Goal: Task Accomplishment & Management: Manage account settings

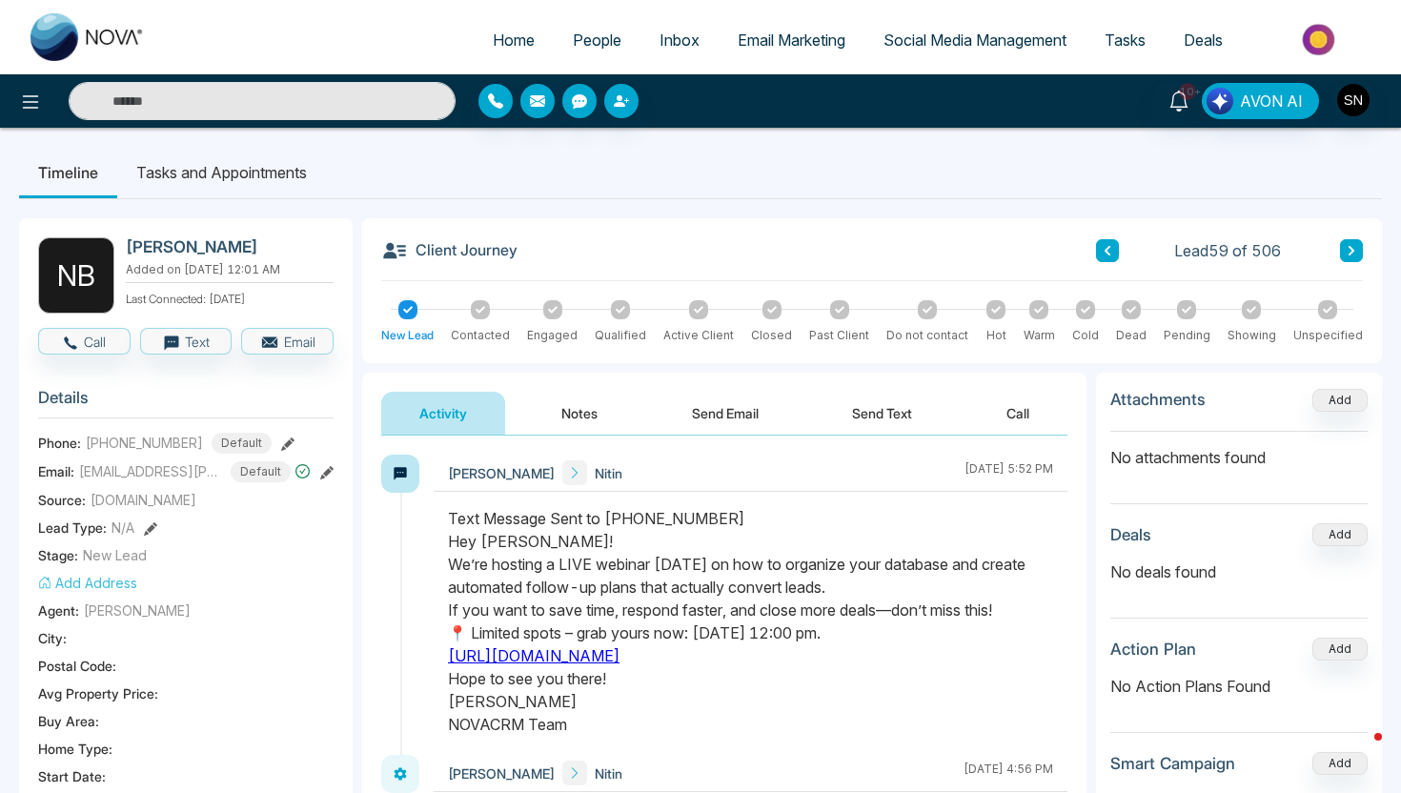
click at [595, 34] on span "People" at bounding box center [597, 39] width 49 height 19
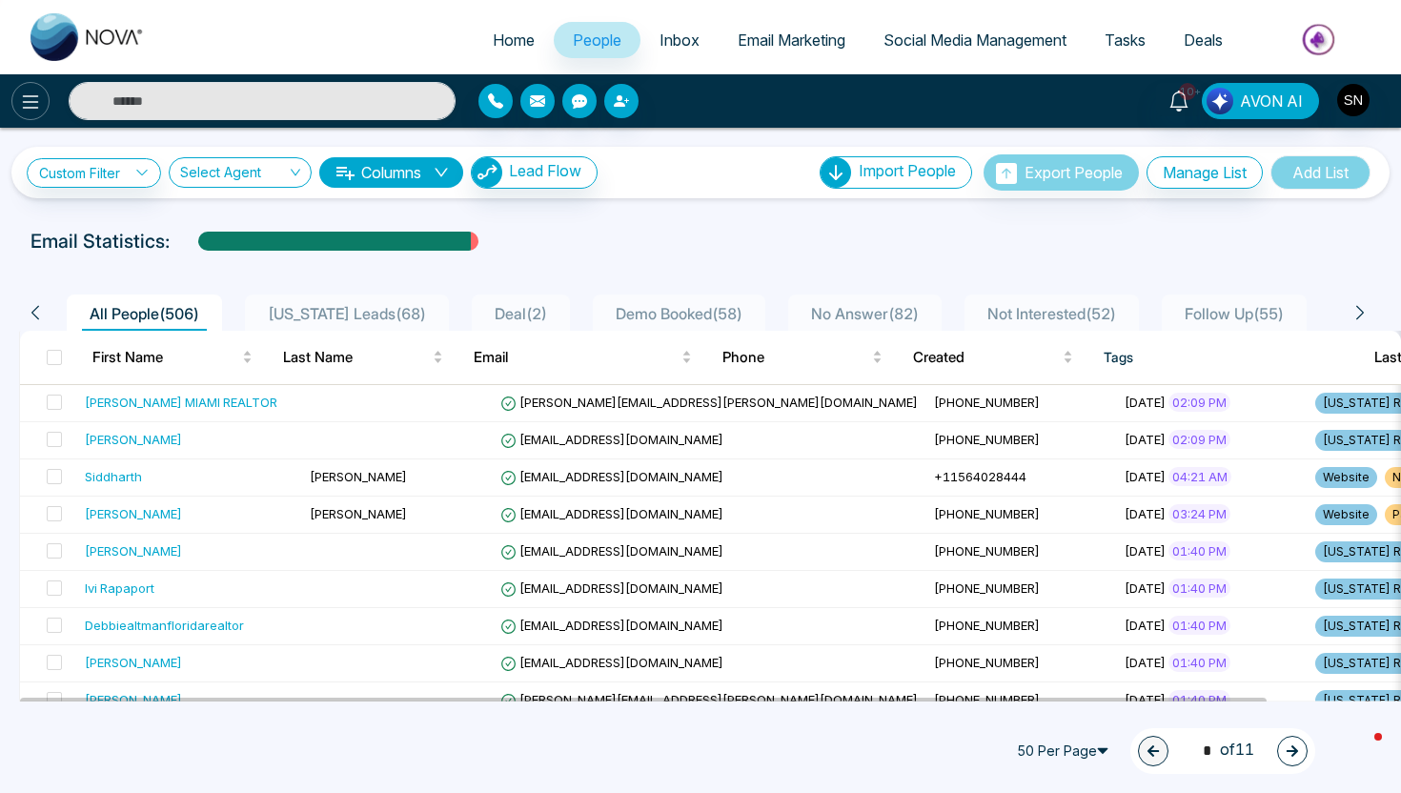
click at [38, 88] on button at bounding box center [30, 101] width 38 height 38
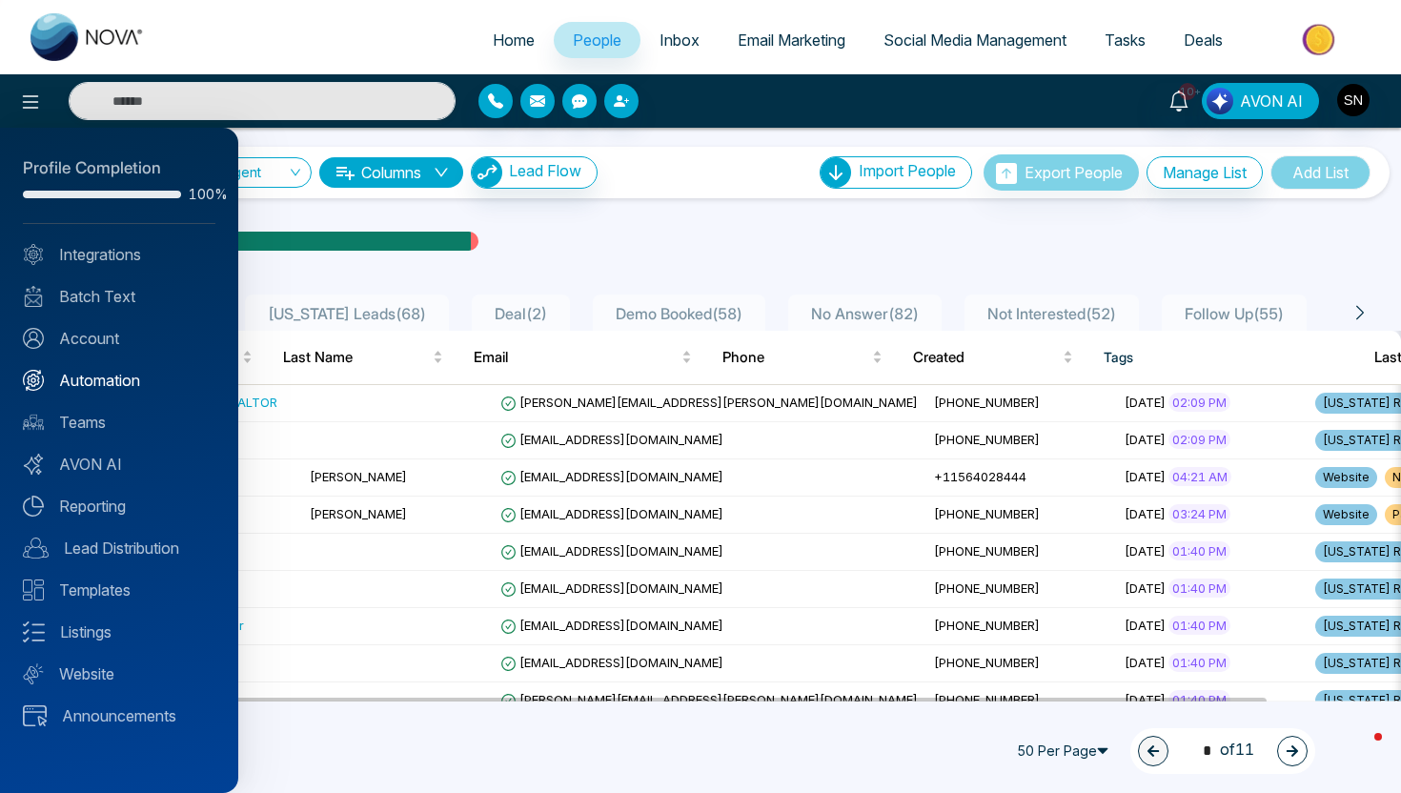
click at [116, 376] on link "Automation" at bounding box center [119, 380] width 193 height 23
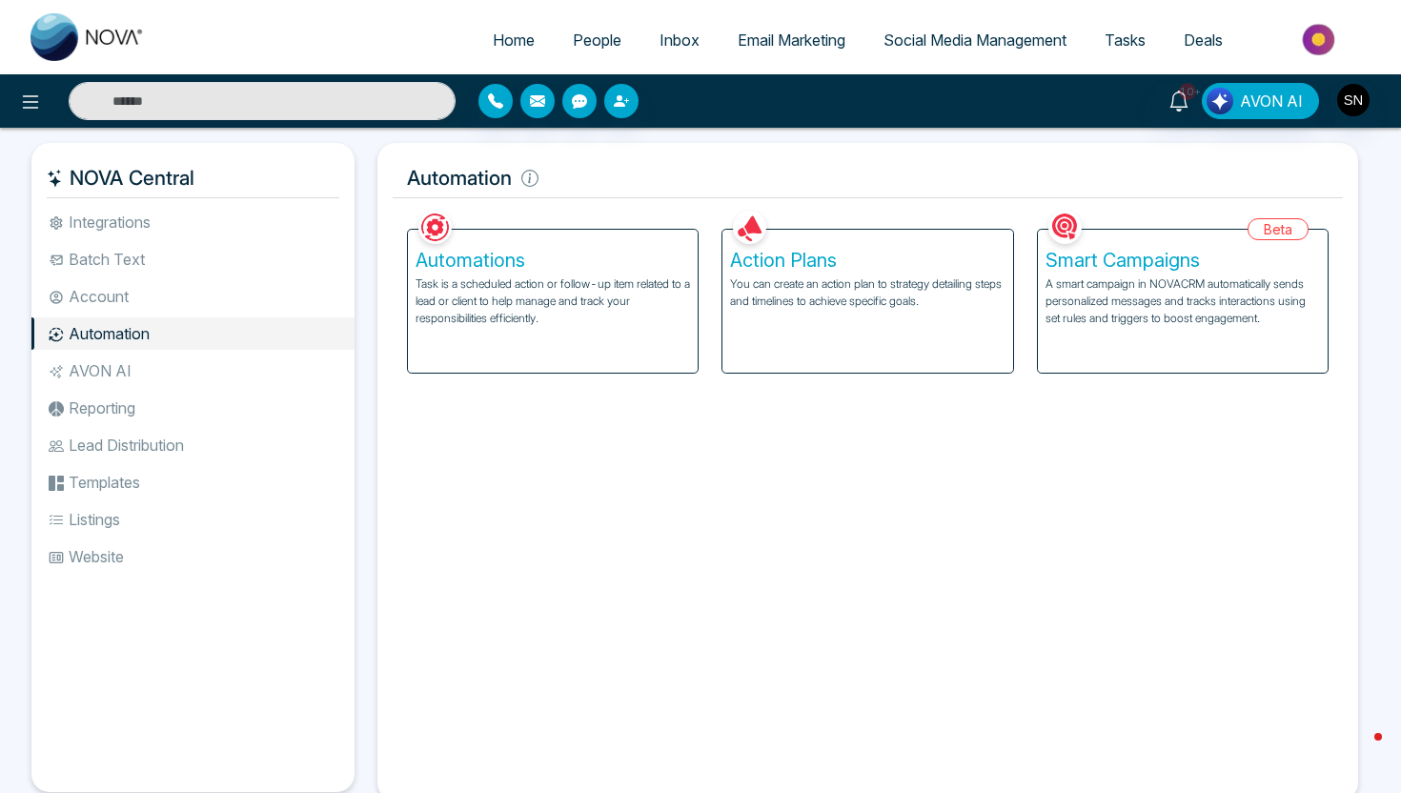
click at [273, 324] on li "Automation" at bounding box center [192, 333] width 323 height 32
click at [519, 336] on div "Automations Task is a scheduled action or follow-up item related to a lead or c…" at bounding box center [553, 301] width 290 height 143
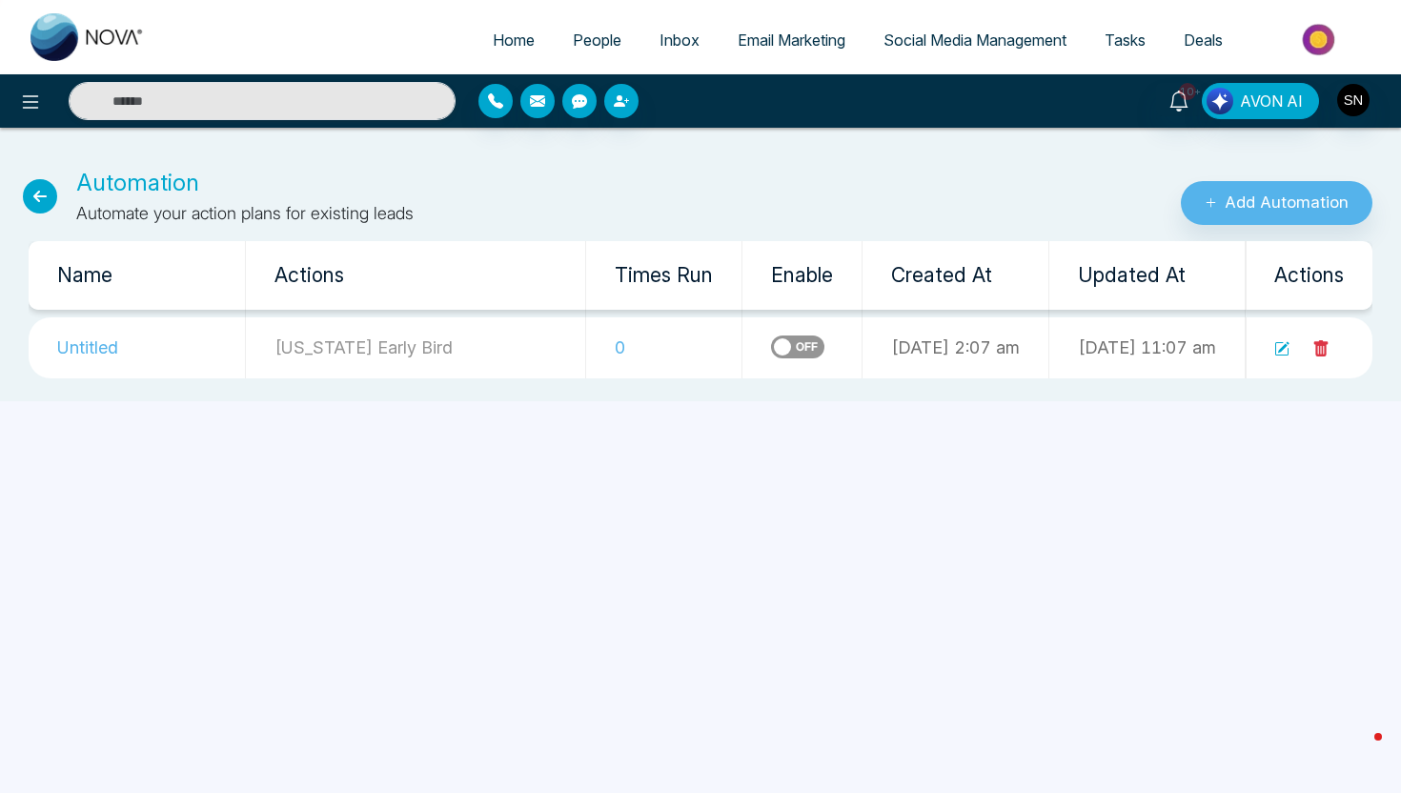
click at [771, 341] on label at bounding box center [797, 346] width 53 height 23
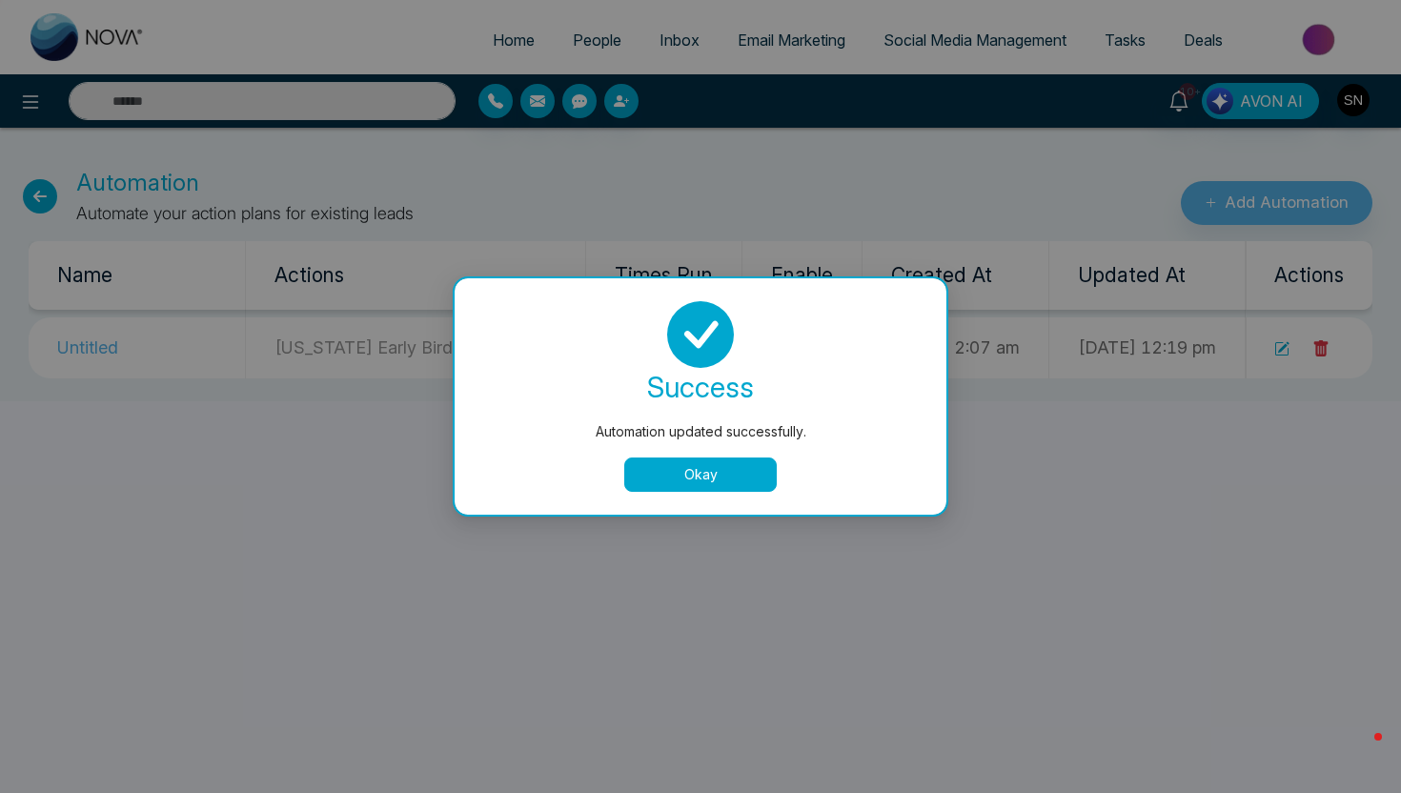
click at [679, 465] on button "Okay" at bounding box center [700, 474] width 152 height 34
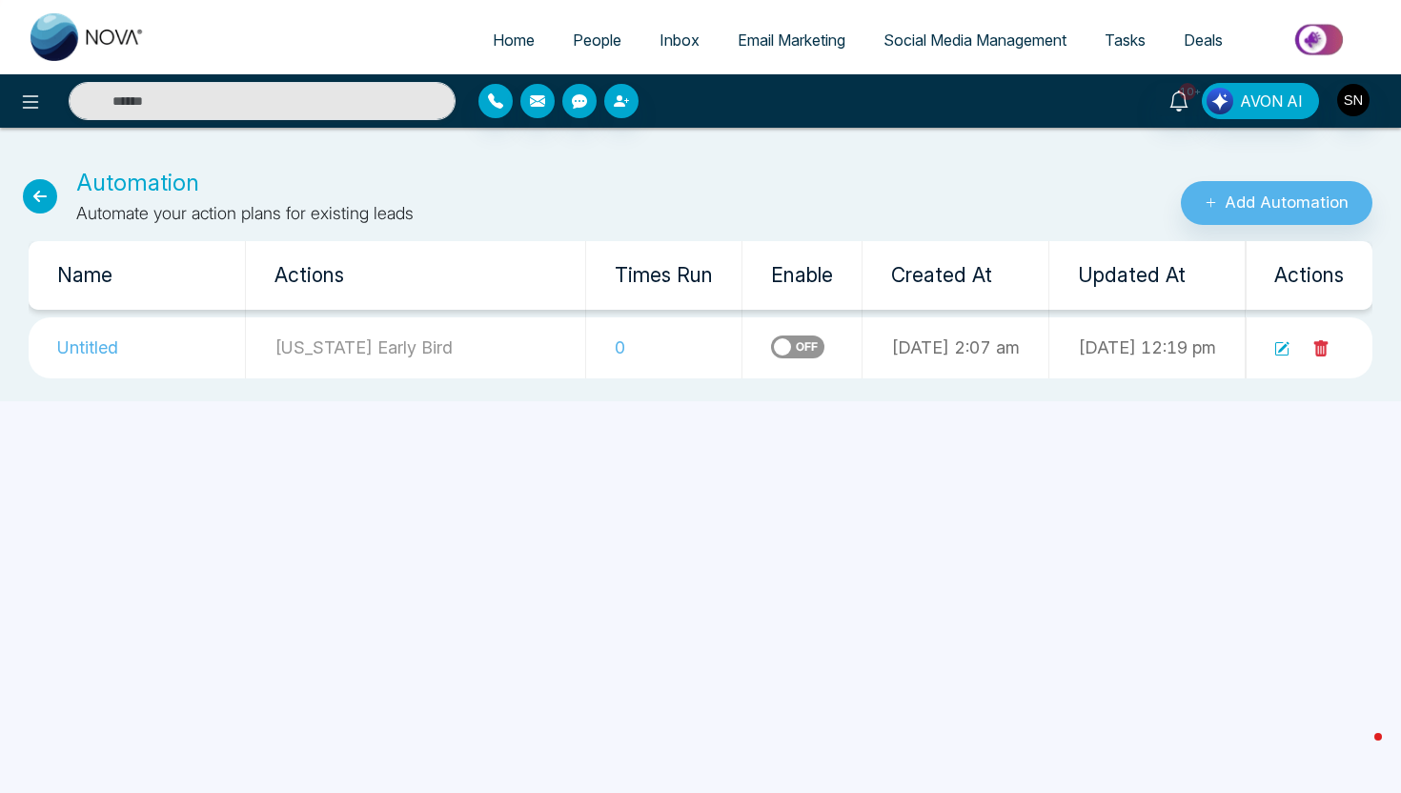
click at [47, 203] on icon at bounding box center [40, 196] width 34 height 34
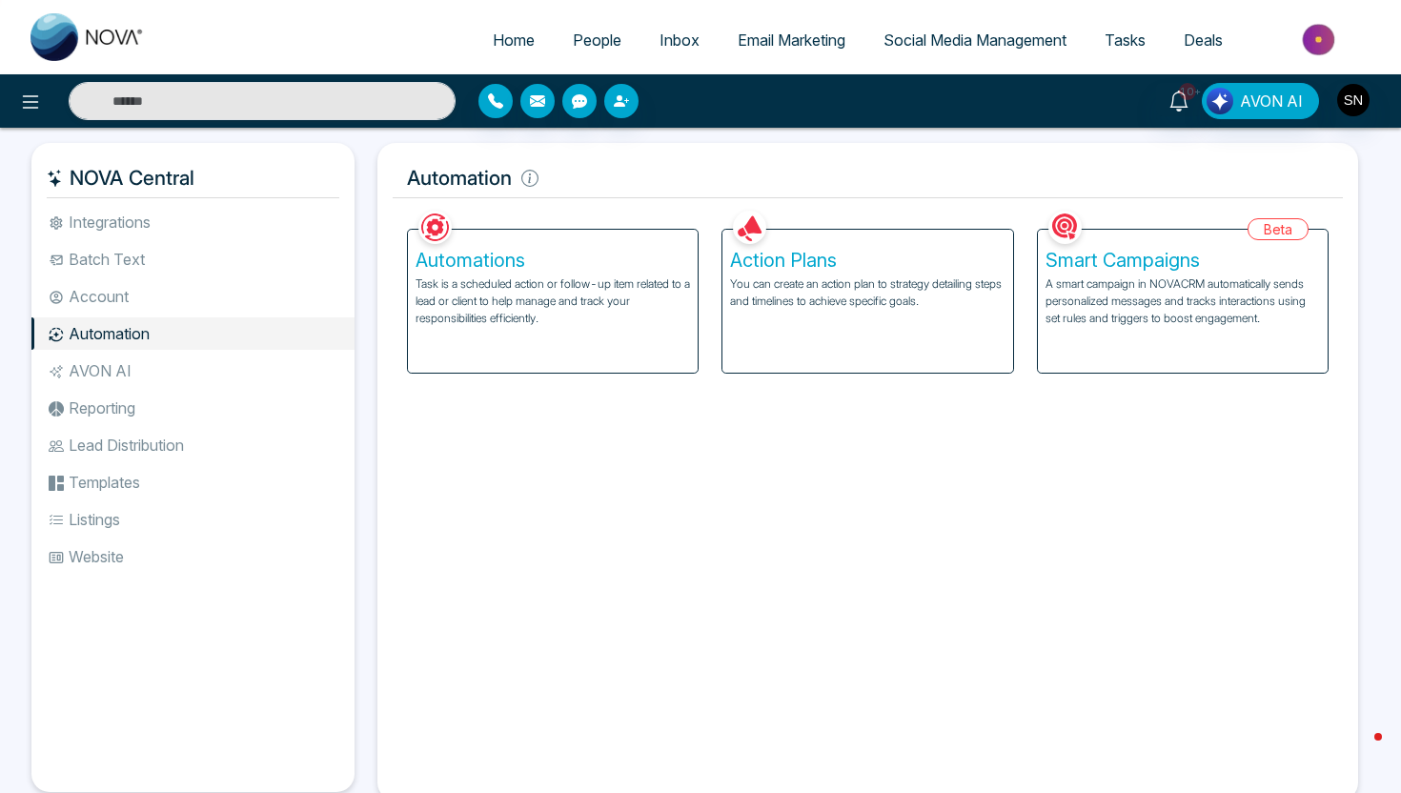
click at [127, 425] on ul "Integrations Batch Text Account Automation AVON AI Reporting Lead Distribution …" at bounding box center [192, 483] width 323 height 555
click at [131, 442] on li "Lead Distribution" at bounding box center [192, 445] width 323 height 32
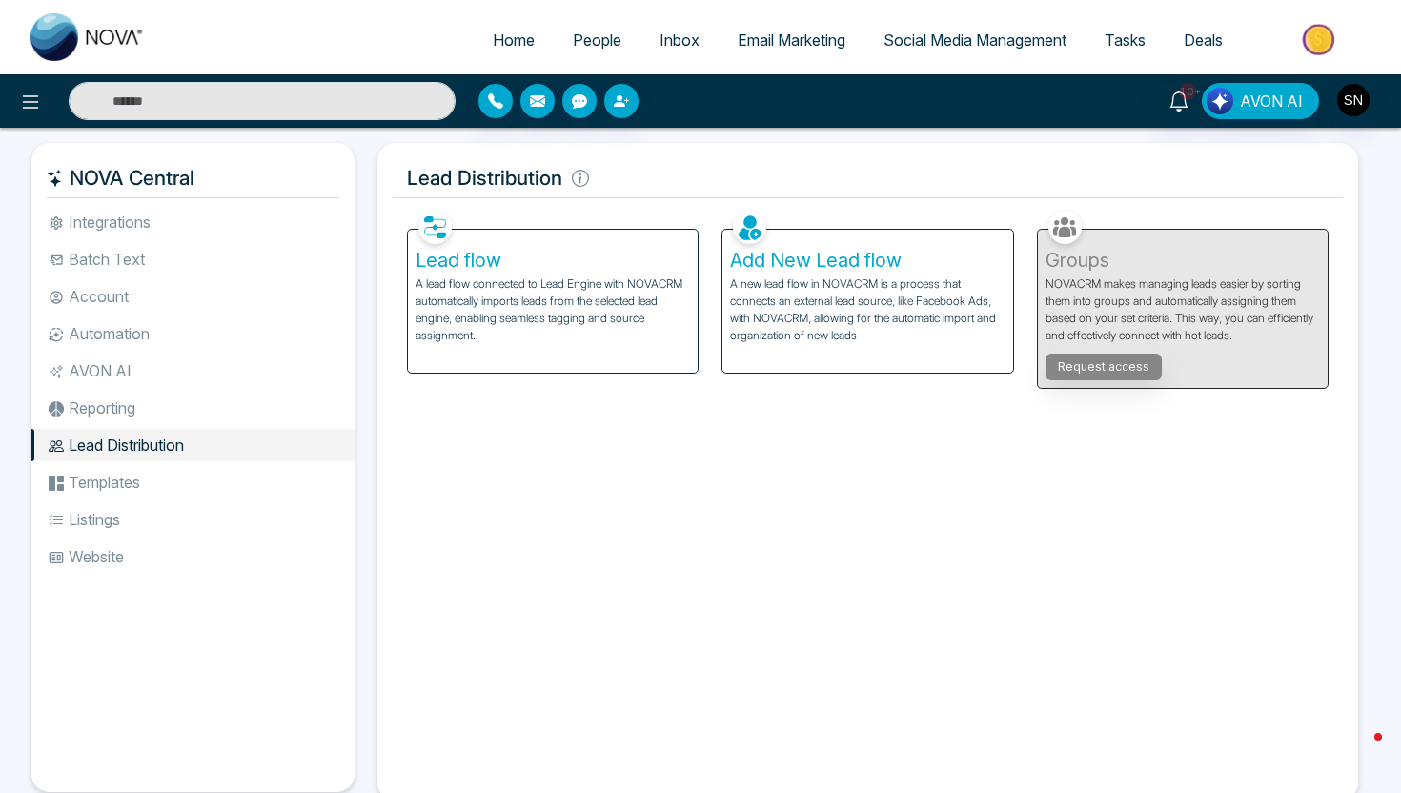
click at [524, 344] on div "Lead flow A lead flow connected to Lead Engine with NOVACRM automatically impor…" at bounding box center [553, 301] width 290 height 143
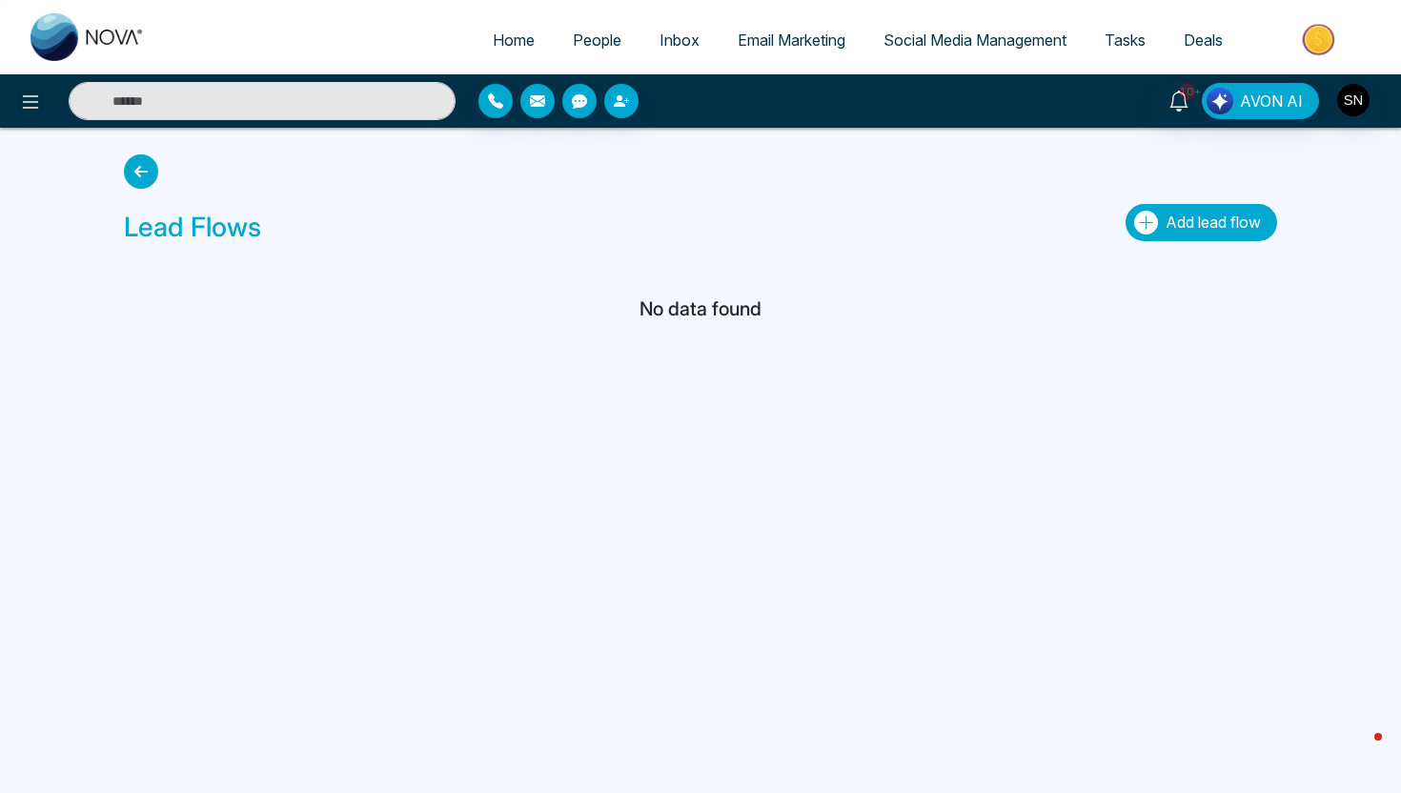
click at [1175, 219] on span "Add lead flow" at bounding box center [1213, 222] width 95 height 19
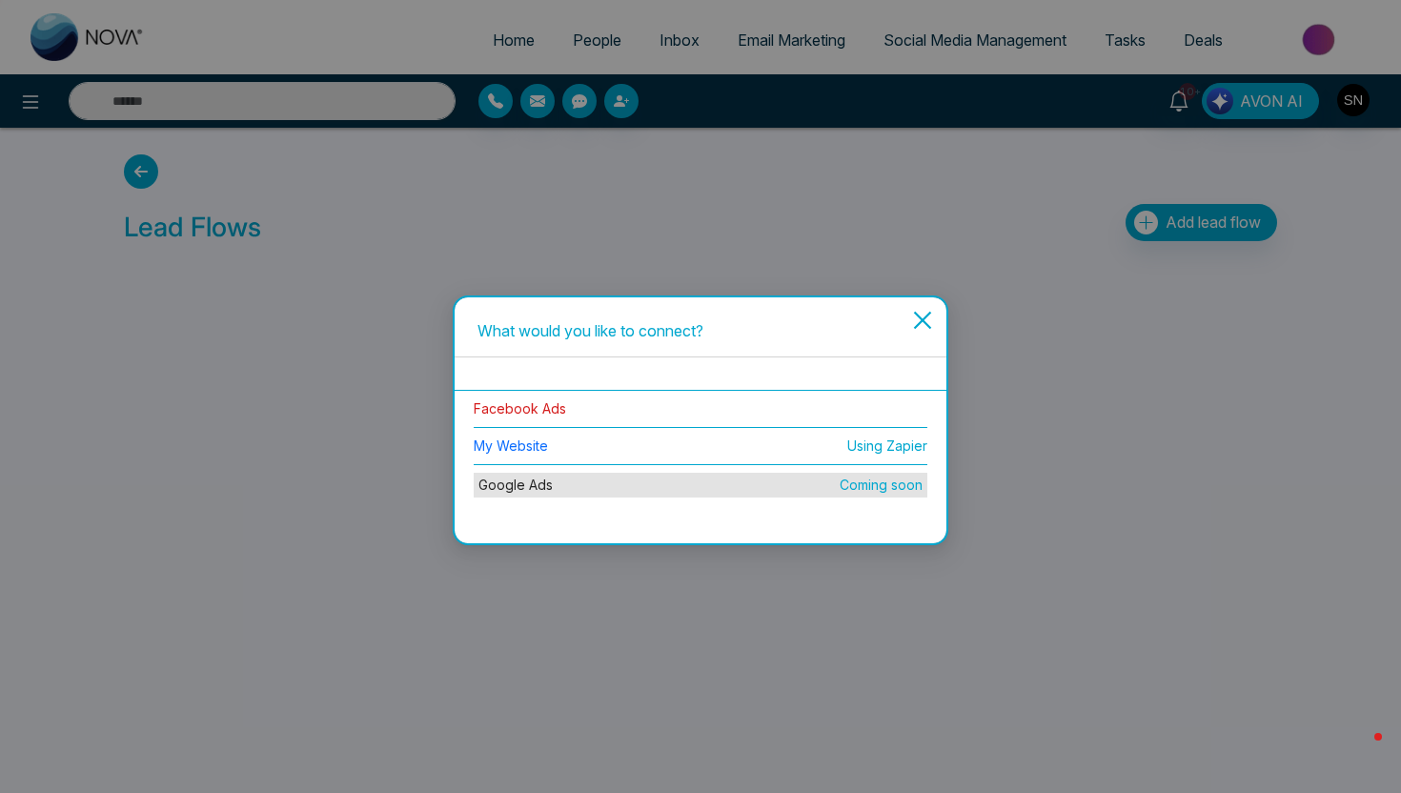
click at [554, 407] on link "Facebook Ads" at bounding box center [520, 408] width 92 height 16
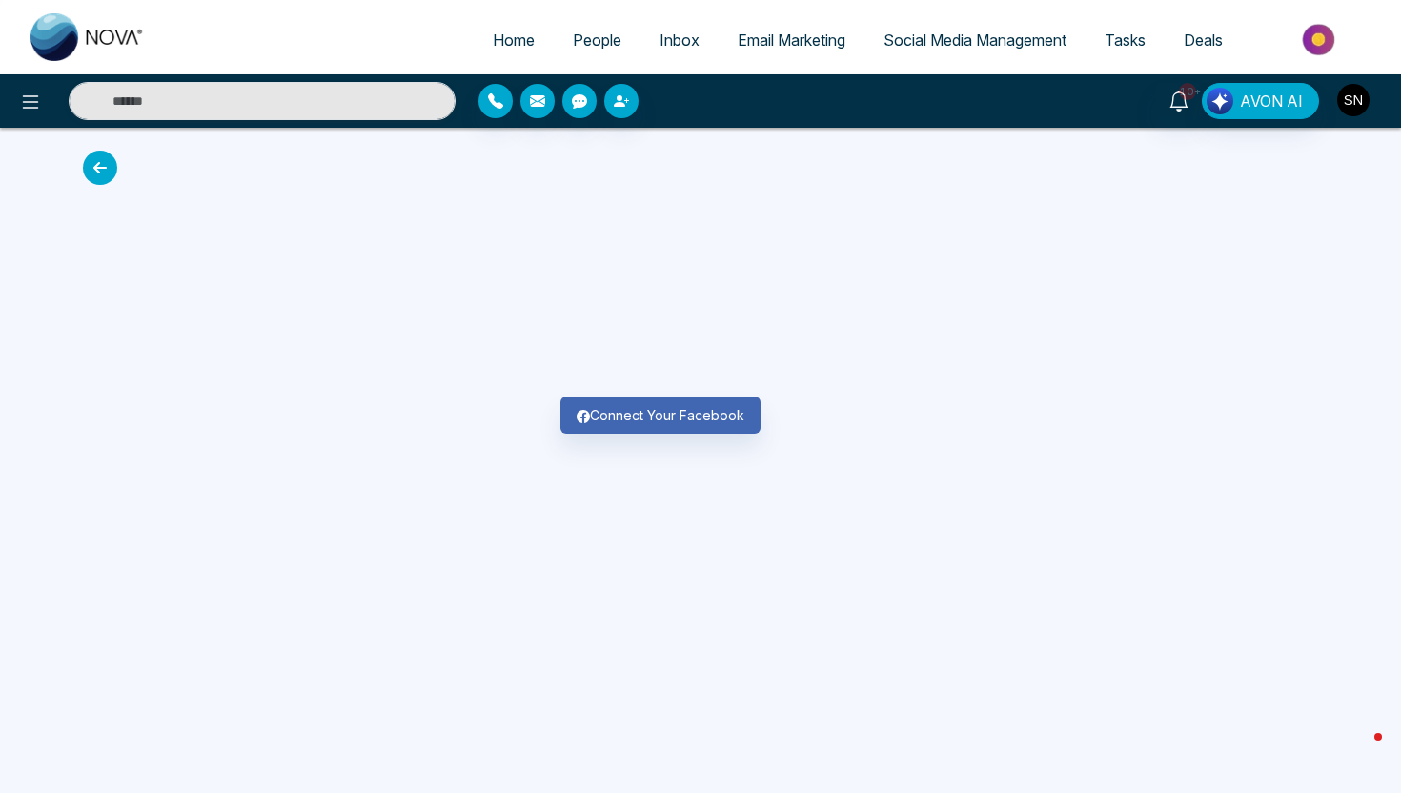
click at [1354, 100] on img "button" at bounding box center [1353, 100] width 32 height 32
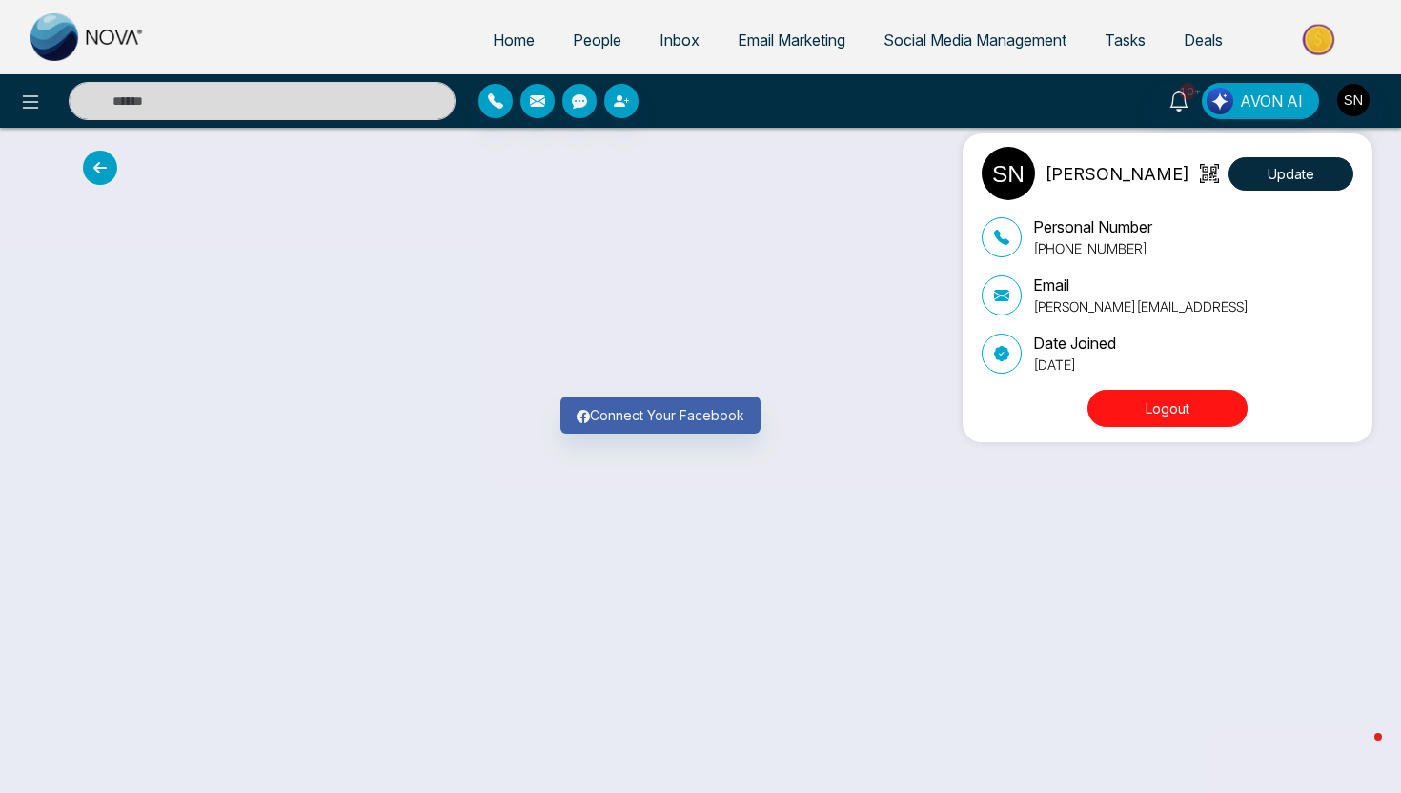
click at [1183, 404] on button "Logout" at bounding box center [1167, 408] width 160 height 37
